Goal: Information Seeking & Learning: Understand process/instructions

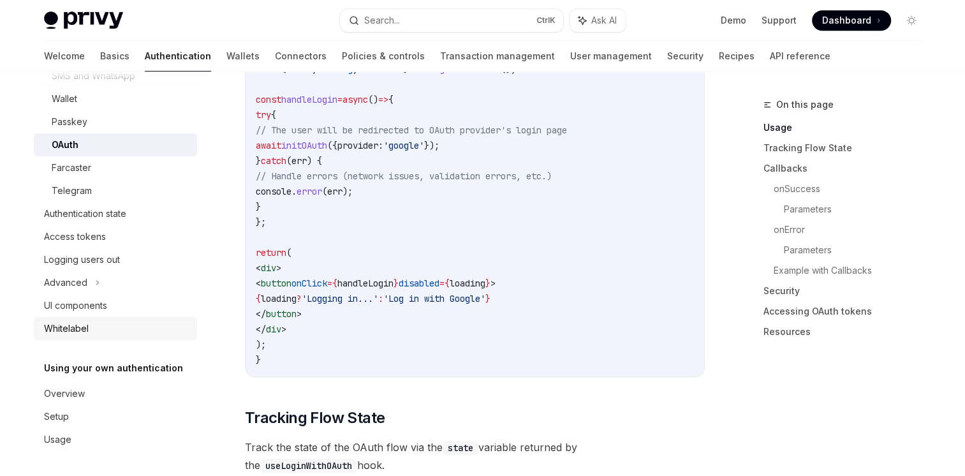
scroll to position [161, 0]
click at [101, 313] on link "UI components" at bounding box center [115, 306] width 163 height 23
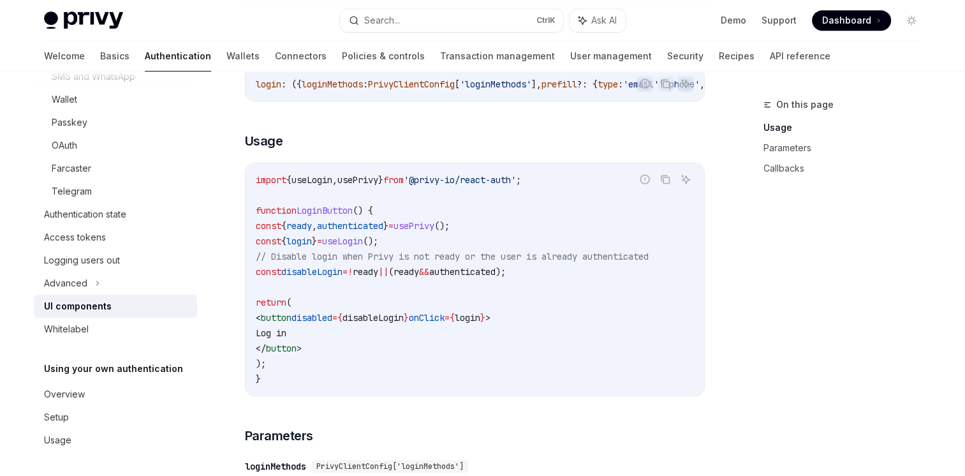
scroll to position [811, 0]
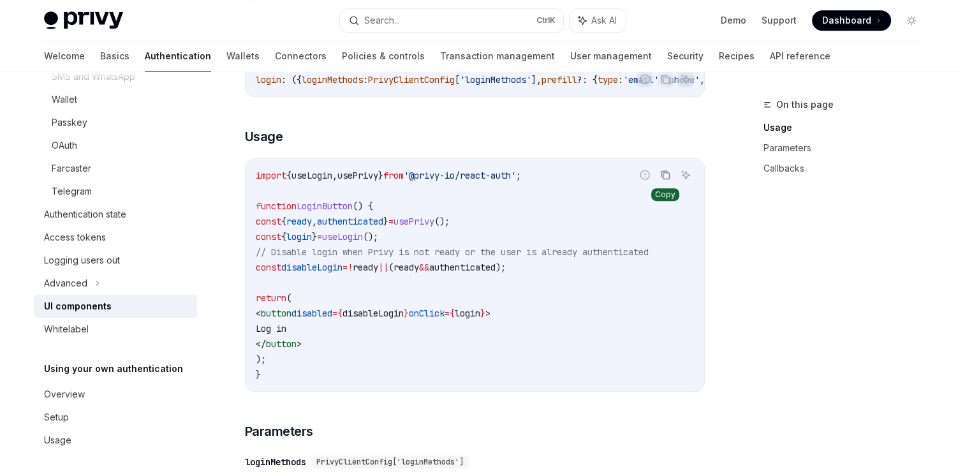
click at [664, 179] on icon "Copy the contents from the code block" at bounding box center [666, 176] width 6 height 6
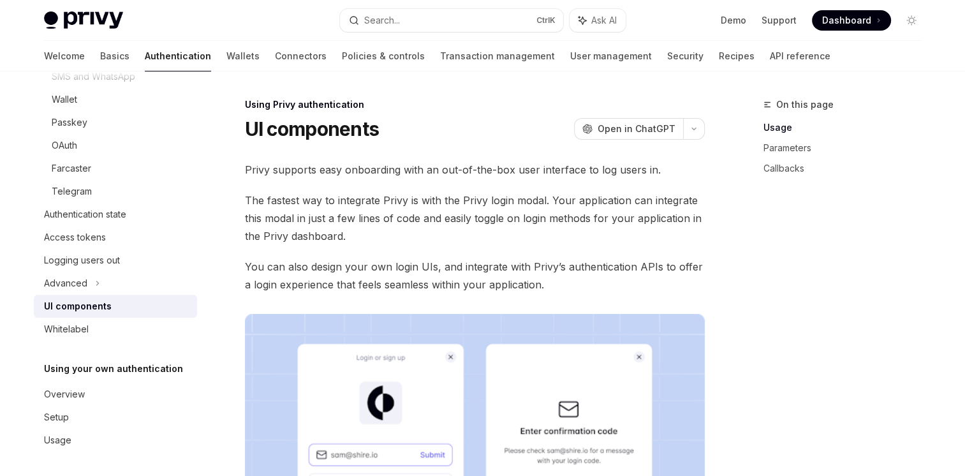
scroll to position [0, 0]
click at [89, 138] on div "OAuth" at bounding box center [121, 145] width 138 height 15
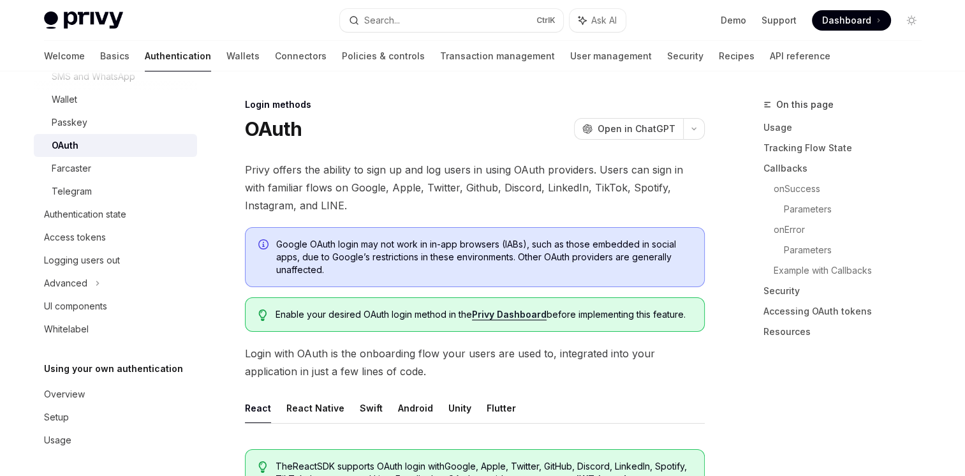
type textarea "*"
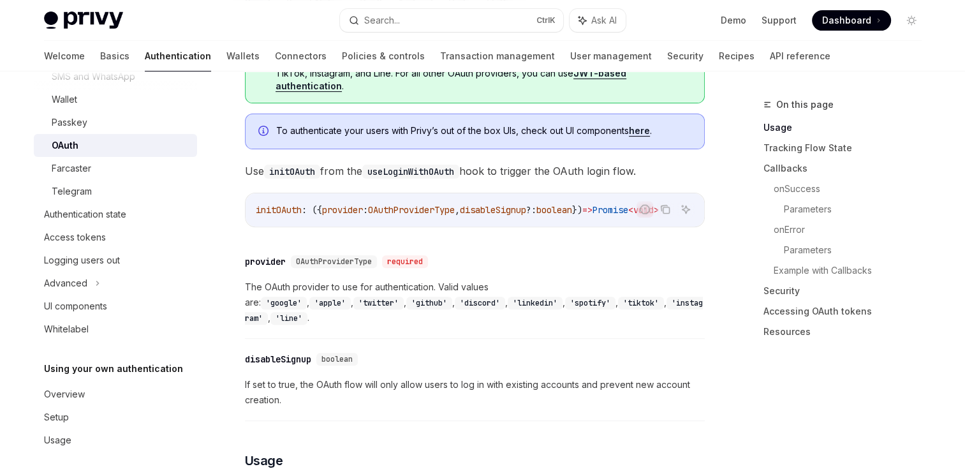
scroll to position [407, 0]
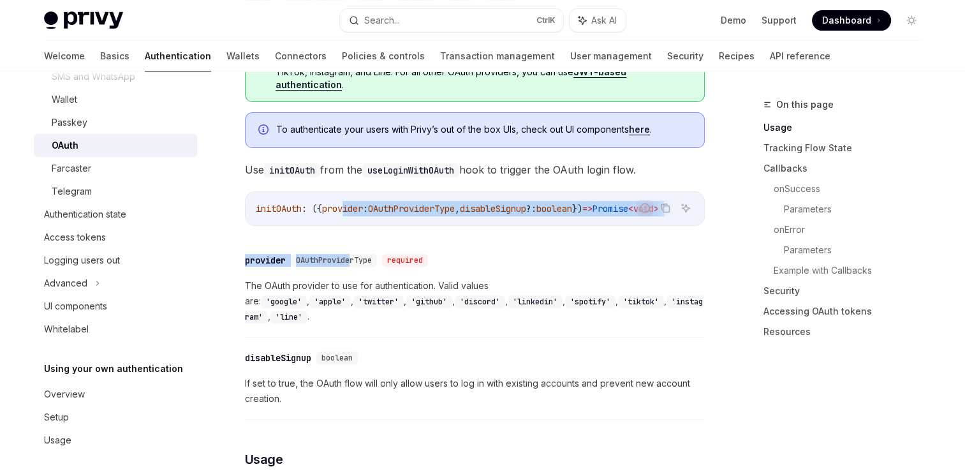
drag, startPoint x: 354, startPoint y: 232, endPoint x: 353, endPoint y: 223, distance: 9.0
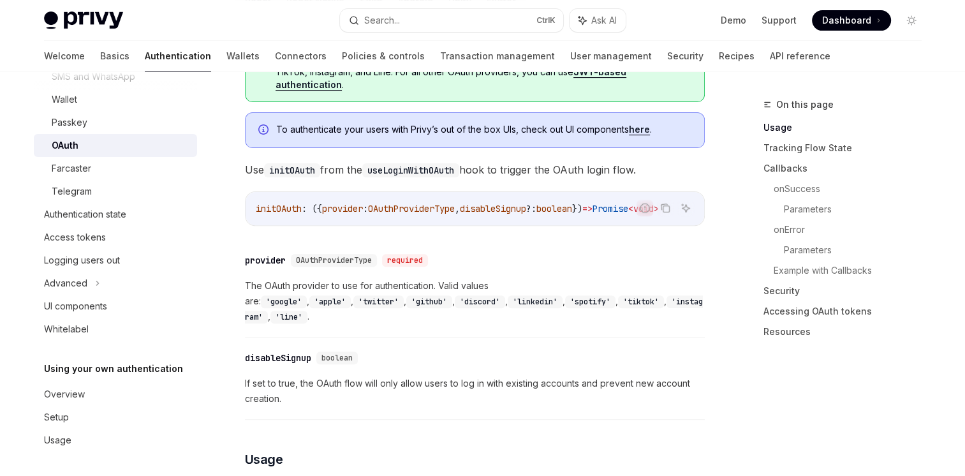
click at [320, 203] on span ": ({" at bounding box center [312, 208] width 20 height 11
drag, startPoint x: 355, startPoint y: 228, endPoint x: 578, endPoint y: 220, distance: 223.4
click at [578, 220] on div "initOAuth : ({ provider : OAuthProviderType , disableSignup ?: boolean }) => Pr…" at bounding box center [475, 208] width 459 height 33
